Goal: Task Accomplishment & Management: Manage account settings

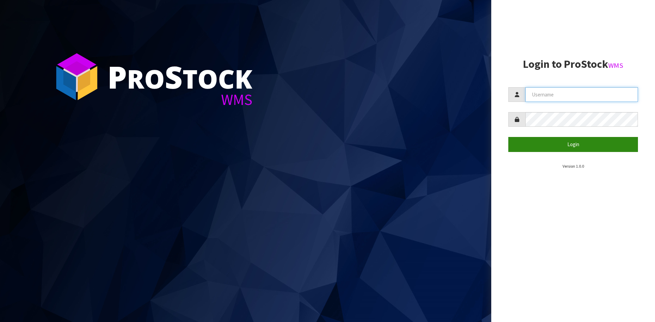
type input "YOURREFORMER"
click at [553, 147] on button "Login" at bounding box center [573, 144] width 130 height 15
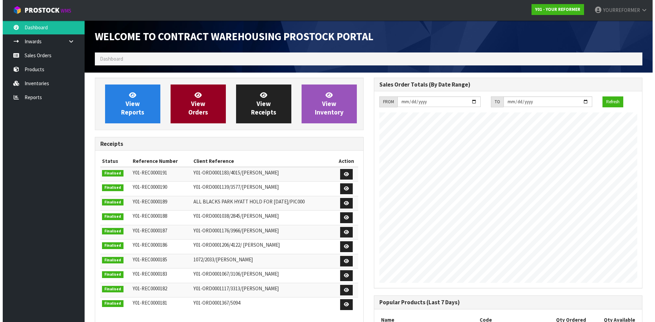
scroll to position [323, 279]
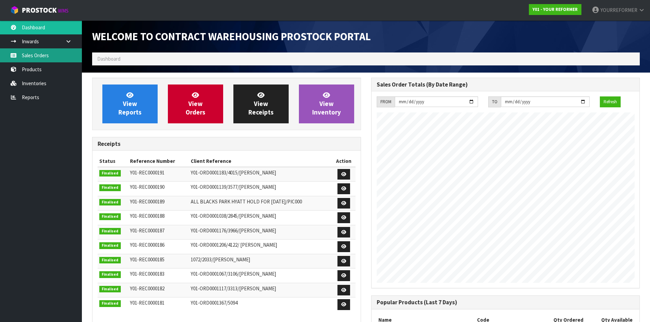
click at [50, 54] on link "Sales Orders" at bounding box center [41, 55] width 82 height 14
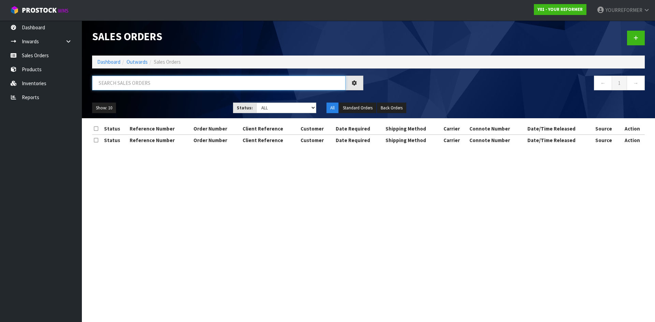
click at [135, 84] on input "text" at bounding box center [218, 83] width 253 height 15
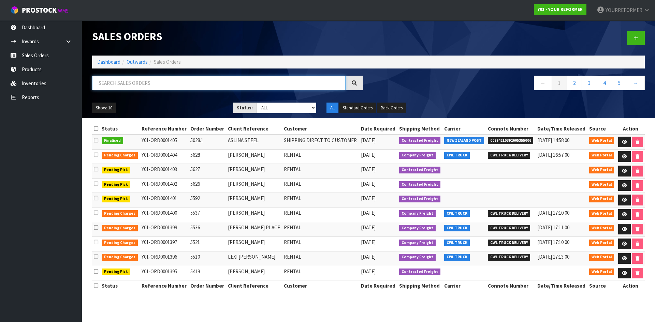
paste input "Y01-ORD0001299"
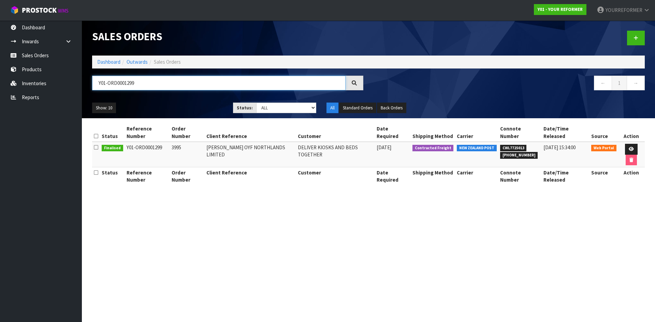
type input "Y01-ORD0001299"
drag, startPoint x: 628, startPoint y: 149, endPoint x: 550, endPoint y: 165, distance: 79.6
click at [628, 149] on icon at bounding box center [630, 149] width 5 height 4
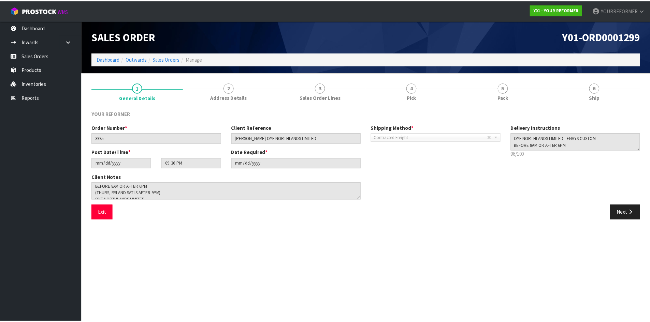
scroll to position [47, 0]
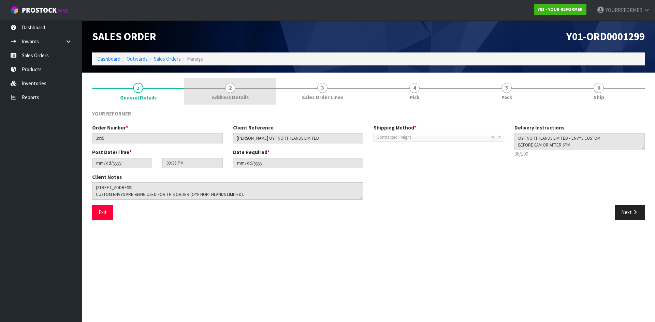
drag, startPoint x: 244, startPoint y: 100, endPoint x: 262, endPoint y: 98, distance: 17.8
click at [244, 100] on span "Address Details" at bounding box center [230, 97] width 37 height 7
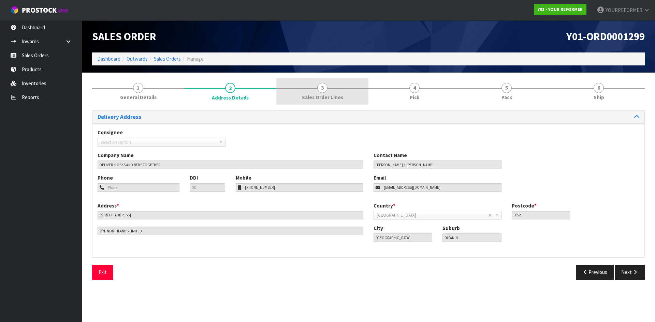
click at [331, 98] on span "Sales Order Lines" at bounding box center [322, 97] width 41 height 7
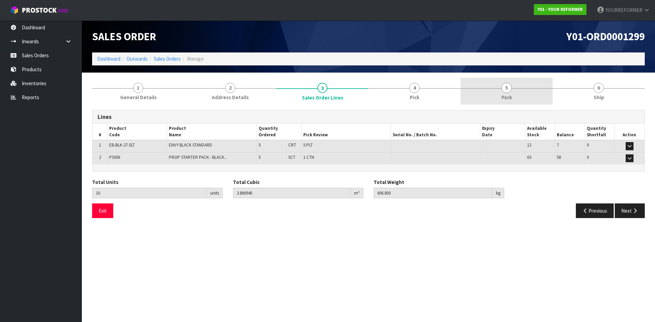
click at [502, 91] on span "5" at bounding box center [506, 88] width 10 height 10
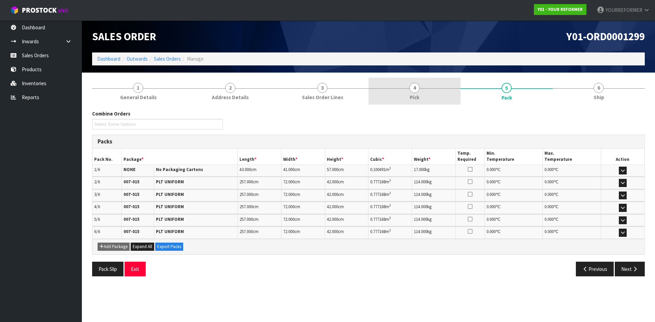
click at [430, 93] on link "4 Pick" at bounding box center [414, 91] width 92 height 27
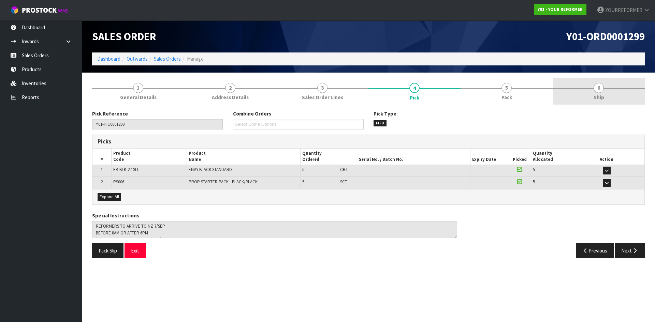
click at [584, 84] on link "6 Ship" at bounding box center [598, 91] width 92 height 27
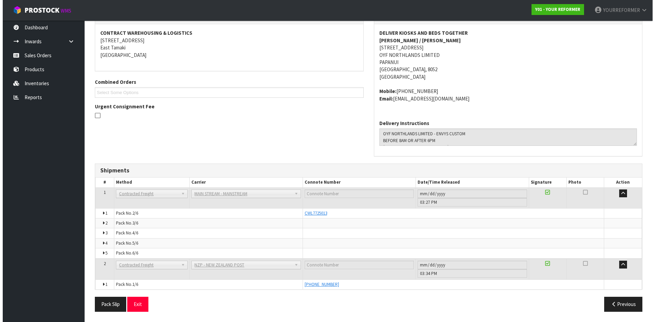
scroll to position [0, 0]
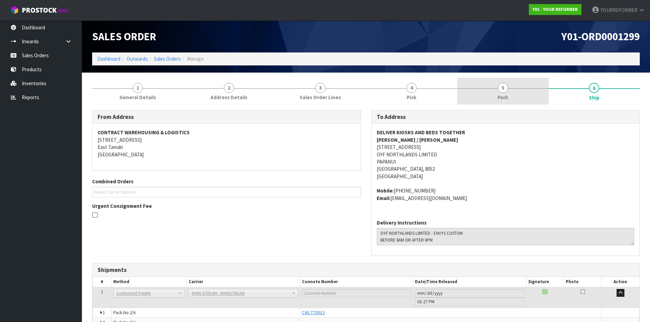
click at [490, 89] on link "5 Pack" at bounding box center [502, 91] width 91 height 27
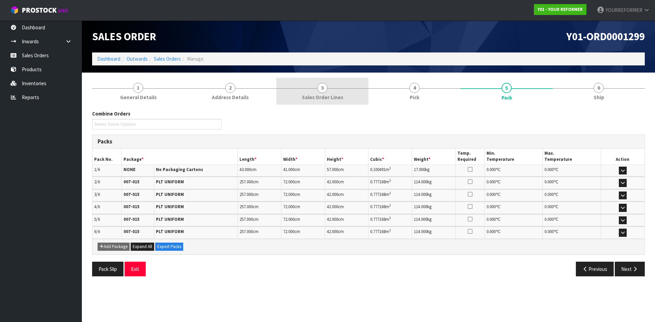
click at [331, 90] on link "3 Sales Order Lines" at bounding box center [322, 91] width 92 height 27
